Goal: Information Seeking & Learning: Check status

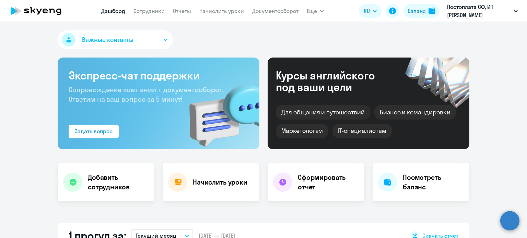
select select "30"
click at [157, 12] on link "Сотрудники" at bounding box center [148, 11] width 31 height 7
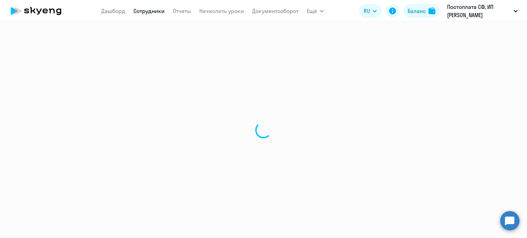
select select "30"
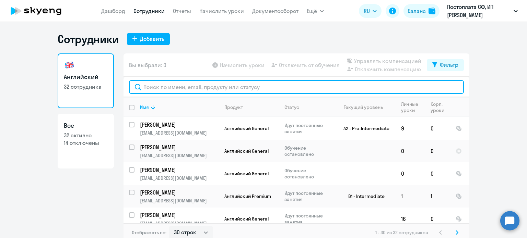
click at [180, 84] on input "text" at bounding box center [296, 87] width 335 height 14
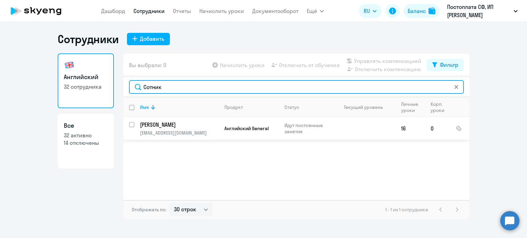
type input "Сотник"
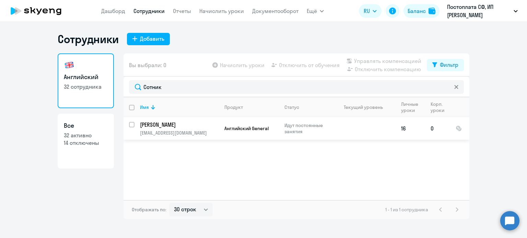
click at [334, 130] on td at bounding box center [364, 128] width 64 height 23
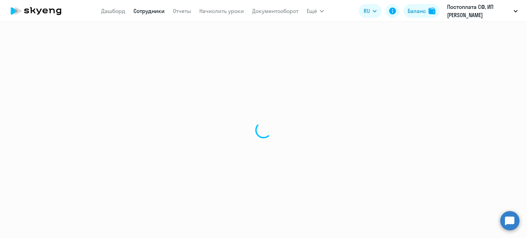
select select "english"
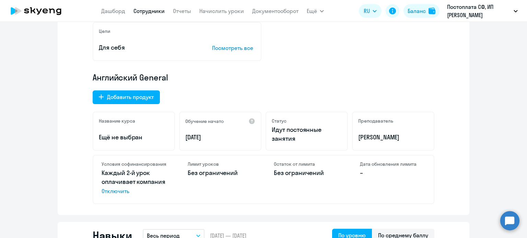
scroll to position [174, 0]
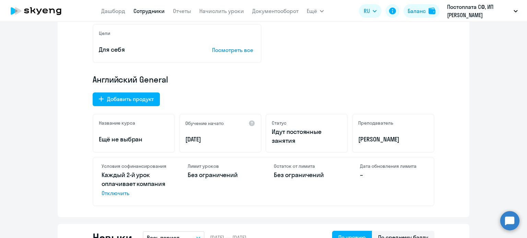
click at [284, 15] on app-menu-item-link "Документооборот" at bounding box center [275, 11] width 46 height 9
click at [284, 10] on link "Документооборот" at bounding box center [275, 11] width 46 height 7
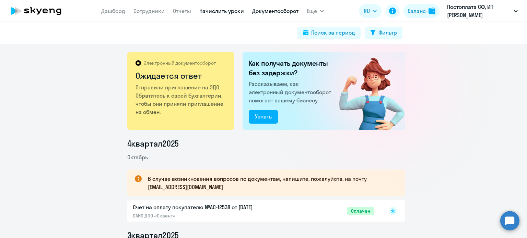
click at [226, 12] on link "Начислить уроки" at bounding box center [221, 11] width 45 height 7
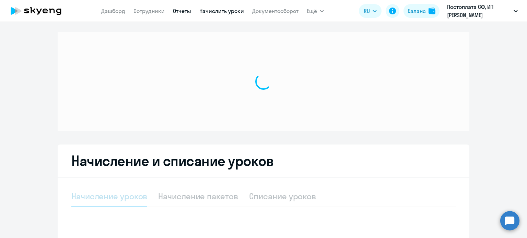
click at [186, 10] on link "Отчеты" at bounding box center [182, 11] width 18 height 7
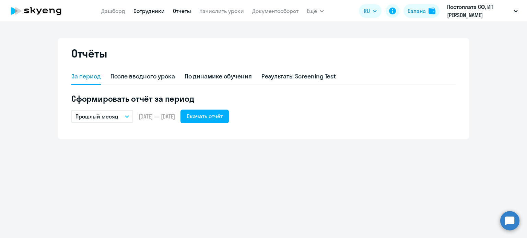
click at [150, 13] on link "Сотрудники" at bounding box center [148, 11] width 31 height 7
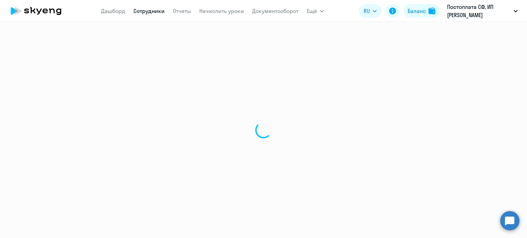
select select "30"
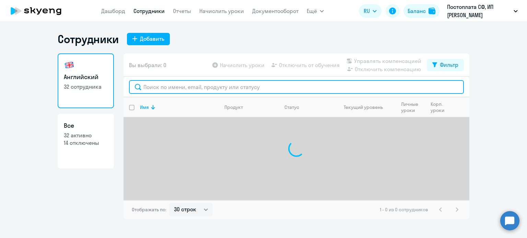
click at [165, 83] on input "text" at bounding box center [296, 87] width 335 height 14
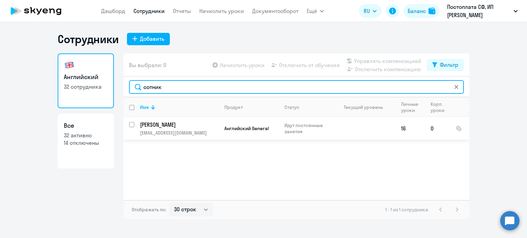
type input "сотник"
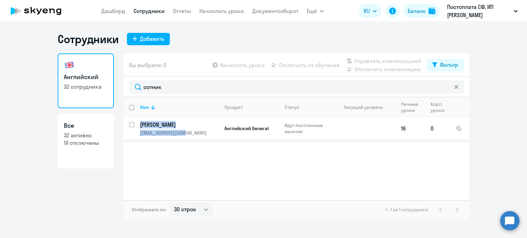
drag, startPoint x: 188, startPoint y: 134, endPoint x: 135, endPoint y: 124, distance: 54.0
click at [135, 124] on td "[PERSON_NAME] [PERSON_NAME][EMAIL_ADDRESS][DOMAIN_NAME]" at bounding box center [176, 128] width 84 height 23
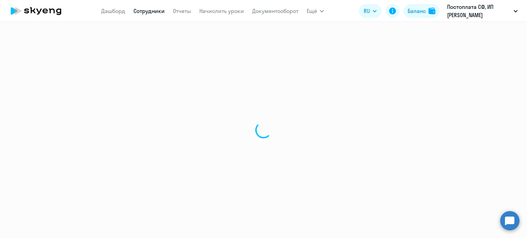
select select "english"
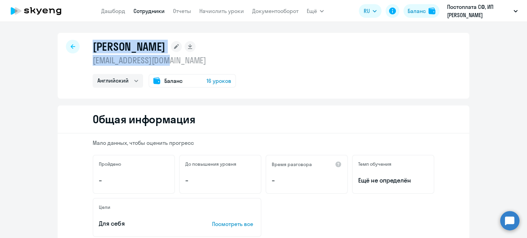
drag, startPoint x: 173, startPoint y: 64, endPoint x: 87, endPoint y: 47, distance: 87.7
click at [87, 47] on div "[PERSON_NAME] [EMAIL_ADDRESS][DOMAIN_NAME] Английский Баланс 16 уроков" at bounding box center [263, 66] width 411 height 66
copy div "[PERSON_NAME] [PERSON_NAME][EMAIL_ADDRESS][DOMAIN_NAME]"
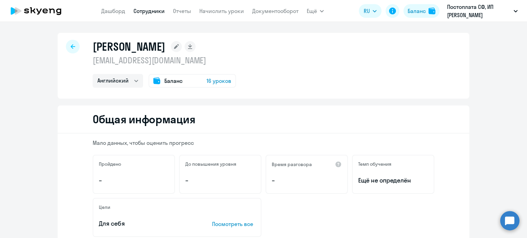
click at [213, 79] on span "16 уроков" at bounding box center [218, 81] width 25 height 8
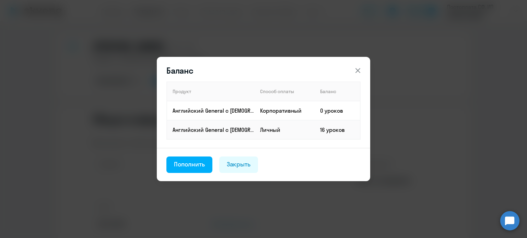
click at [360, 71] on icon at bounding box center [357, 71] width 8 height 8
